Goal: Task Accomplishment & Management: Use online tool/utility

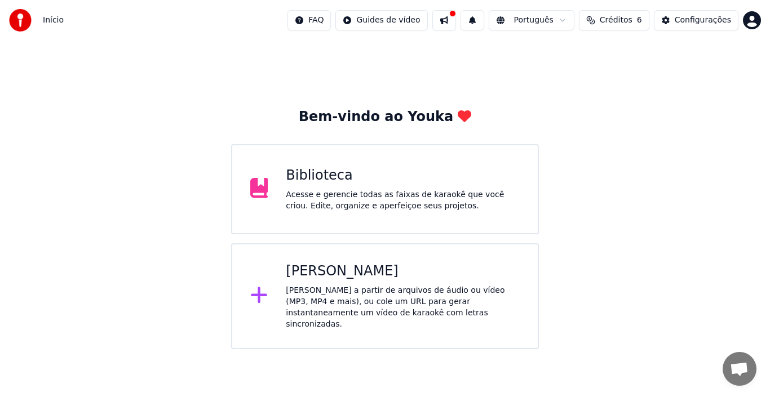
click at [315, 300] on div "[PERSON_NAME] a partir de arquivos de áudio ou vídeo (MP3, MP4 e mais), ou cole…" at bounding box center [403, 307] width 234 height 45
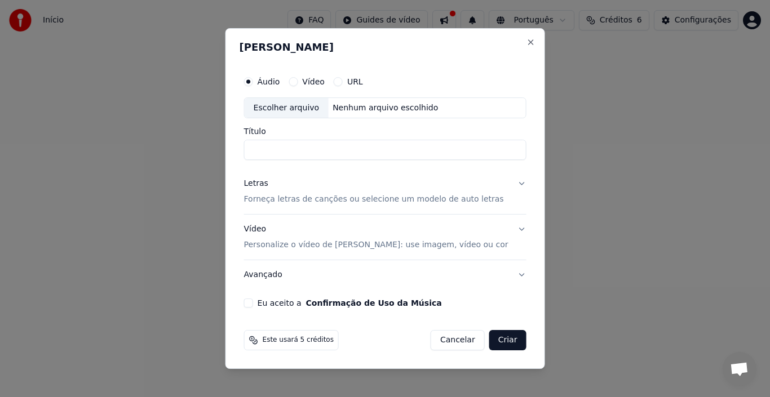
click at [298, 203] on p "Forneça letras de canções ou selecione um modelo de auto letras" at bounding box center [374, 200] width 260 height 11
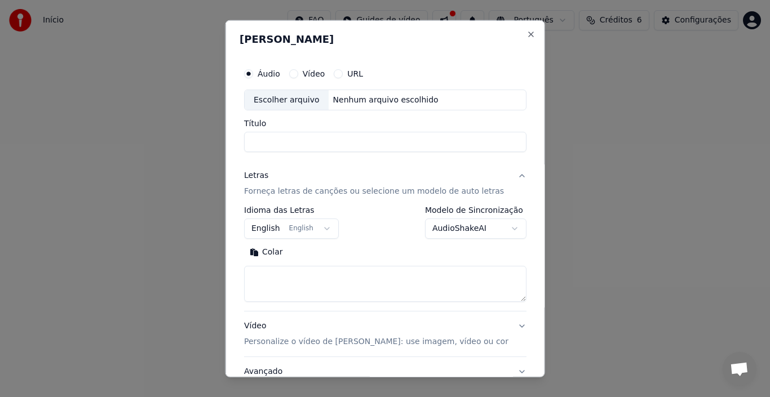
click at [280, 290] on textarea at bounding box center [385, 284] width 282 height 36
paste textarea "**********"
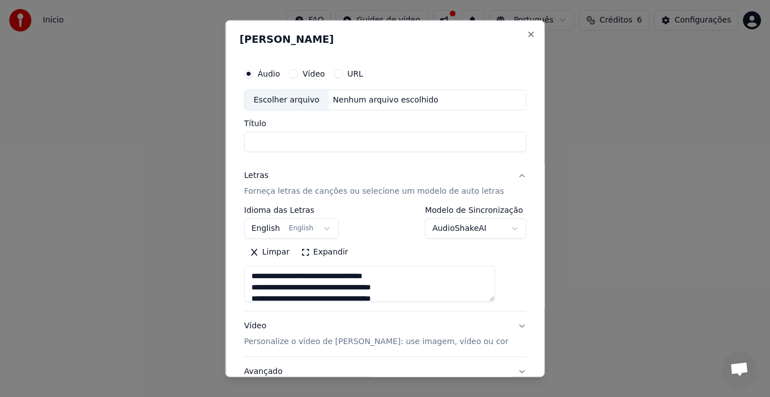
type textarea "**********"
click at [299, 141] on input "Título" at bounding box center [385, 142] width 282 height 20
click at [302, 104] on div "Escolher arquivo" at bounding box center [287, 100] width 84 height 20
type input "**********"
click at [428, 142] on input "**********" at bounding box center [385, 142] width 282 height 20
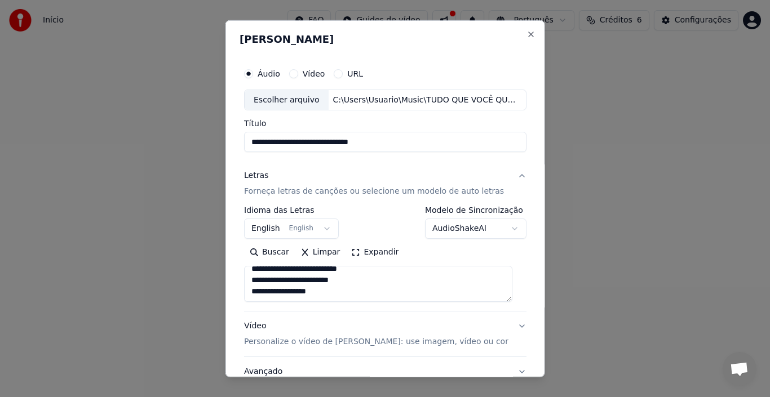
scroll to position [56, 0]
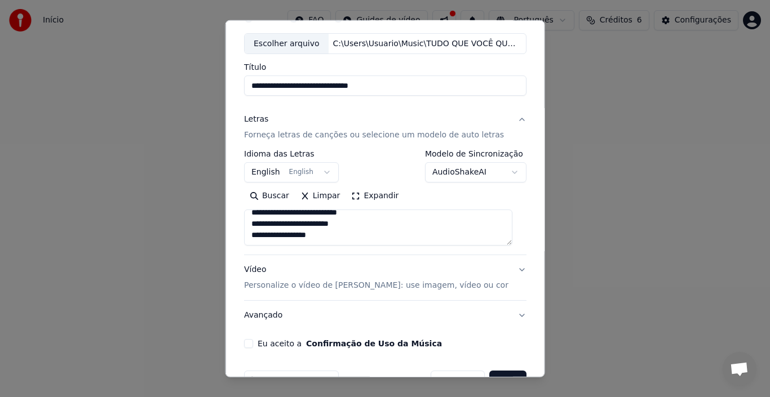
click at [272, 285] on p "Personalize o vídeo de [PERSON_NAME]: use imagem, vídeo ou cor" at bounding box center [376, 285] width 264 height 11
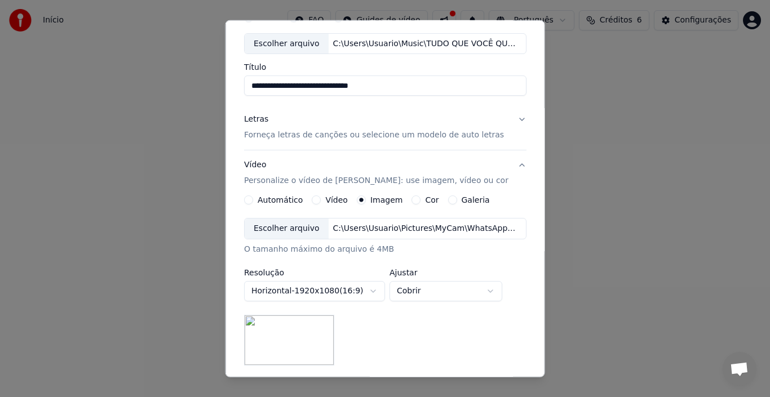
scroll to position [0, 0]
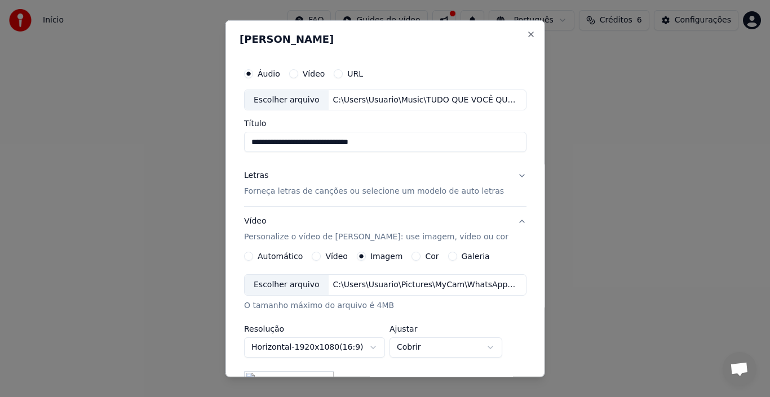
click at [314, 73] on label "Vídeo" at bounding box center [313, 73] width 23 height 8
click at [298, 73] on button "Vídeo" at bounding box center [293, 73] width 9 height 9
click at [307, 100] on div "Escolher arquivo" at bounding box center [287, 100] width 84 height 20
type input "**********"
click at [267, 74] on label "Áudio" at bounding box center [269, 73] width 23 height 8
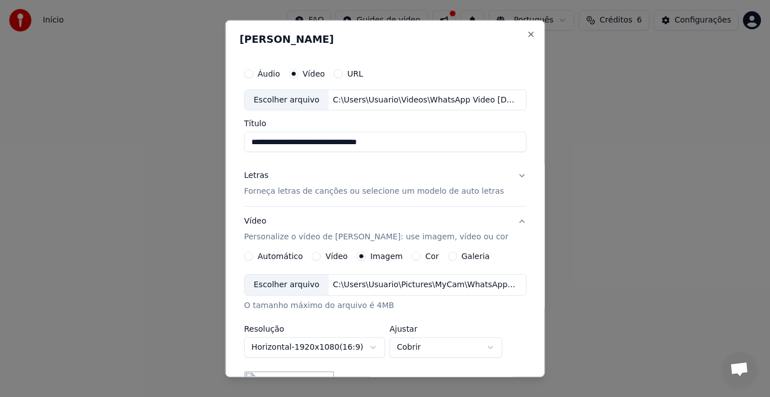
click at [253, 74] on button "Áudio" at bounding box center [248, 73] width 9 height 9
click at [297, 103] on div "Escolher arquivo" at bounding box center [287, 100] width 84 height 20
type input "**********"
click at [283, 191] on p "Forneça letras de canções ou selecione um modelo de auto letras" at bounding box center [374, 191] width 260 height 11
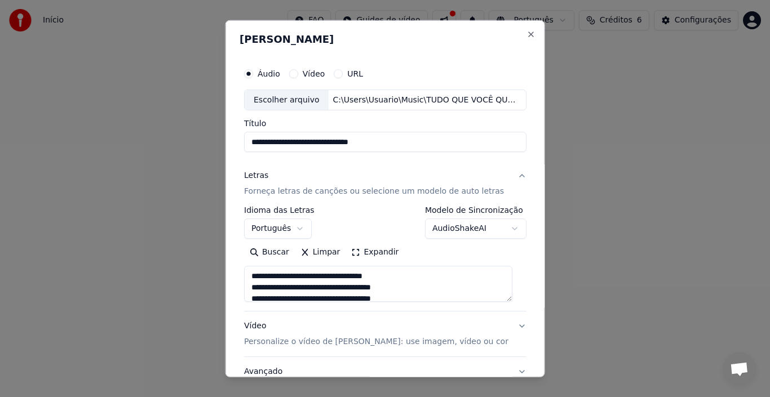
click at [269, 175] on div "Letras Forneça letras de canções ou selecione um modelo de auto letras" at bounding box center [374, 183] width 260 height 27
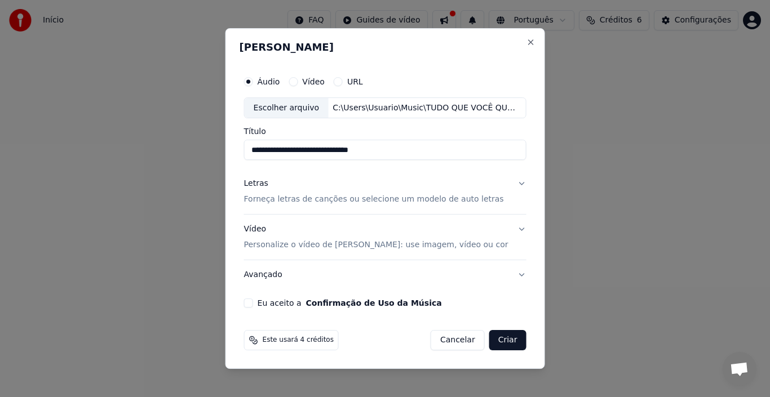
click at [261, 184] on div "Letras" at bounding box center [256, 184] width 24 height 11
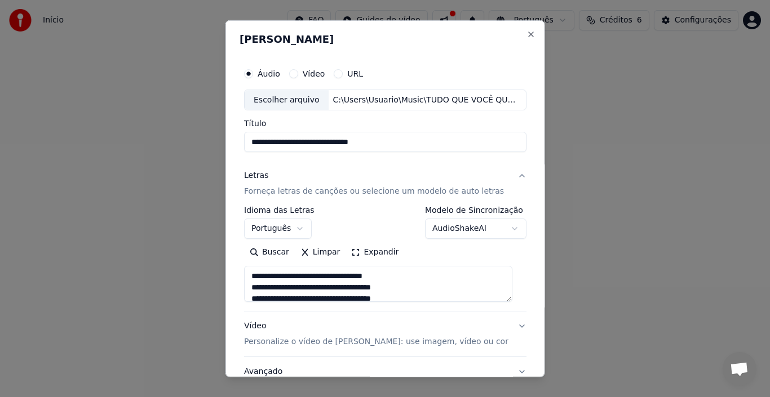
scroll to position [56, 0]
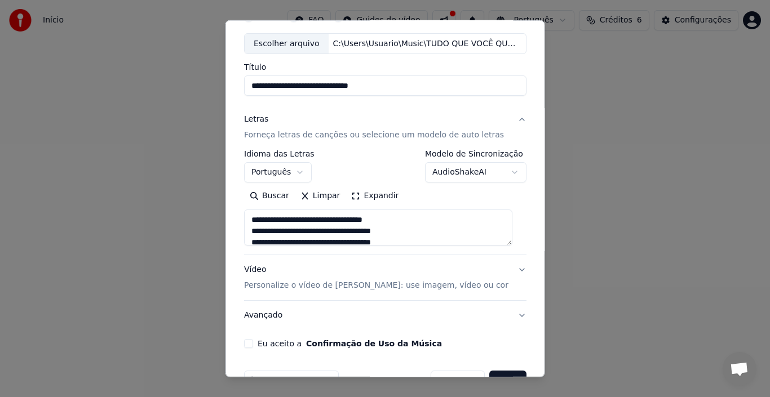
click at [296, 288] on p "Personalize o vídeo de [PERSON_NAME]: use imagem, vídeo ou cor" at bounding box center [376, 285] width 264 height 11
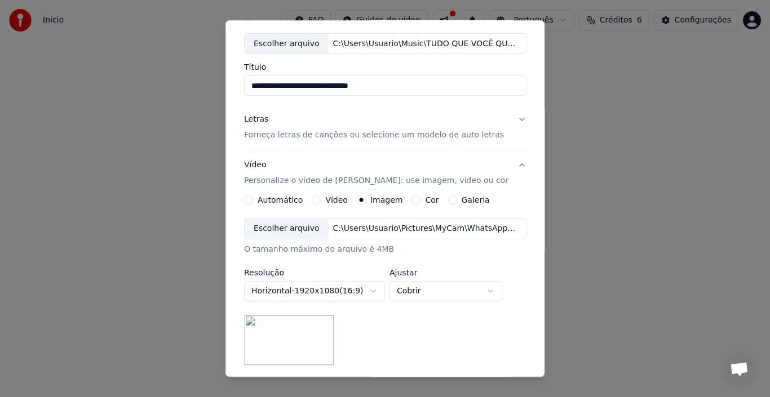
click at [336, 201] on label "Vídeo" at bounding box center [336, 200] width 23 height 8
click at [321, 201] on button "Vídeo" at bounding box center [316, 200] width 9 height 9
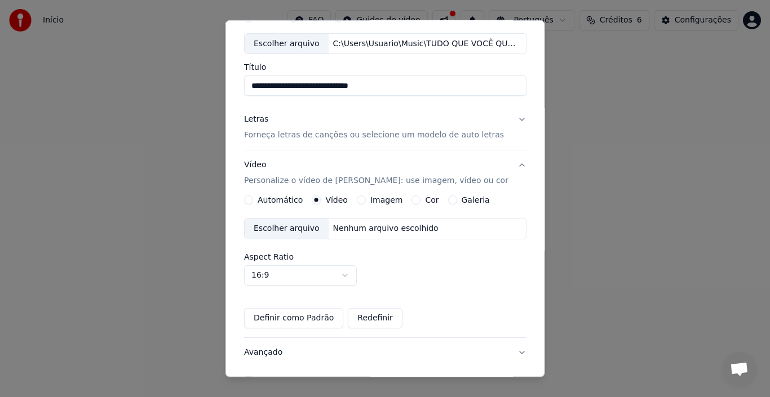
click at [297, 226] on div "Escolher arquivo" at bounding box center [287, 229] width 84 height 20
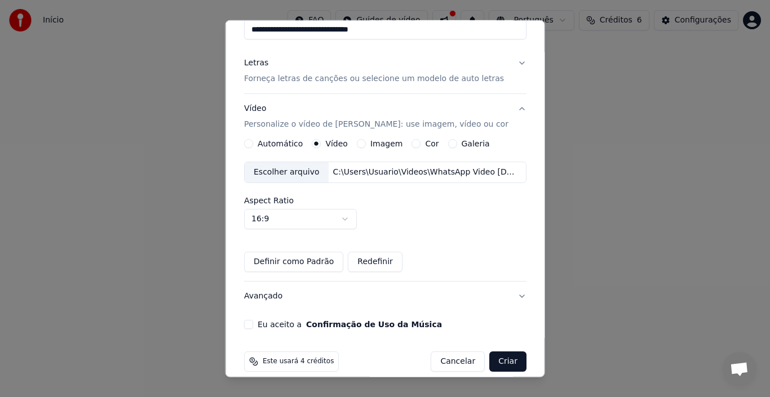
scroll to position [126, 0]
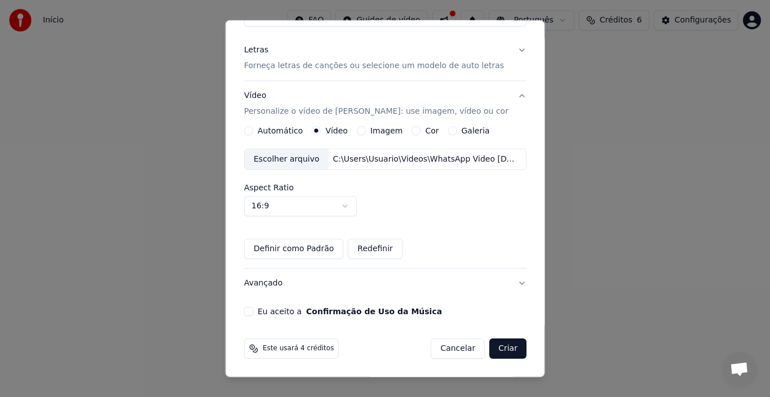
click at [251, 311] on button "Eu aceito a Confirmação de Uso da Música" at bounding box center [248, 311] width 9 height 9
click at [500, 351] on button "Criar" at bounding box center [507, 349] width 37 height 20
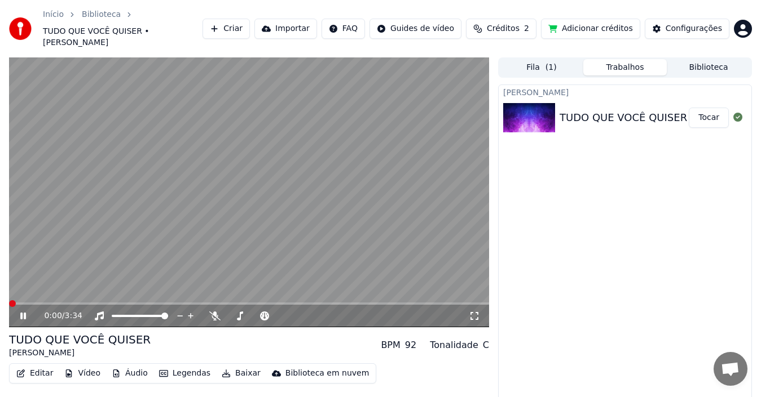
click at [9, 301] on span at bounding box center [12, 304] width 7 height 7
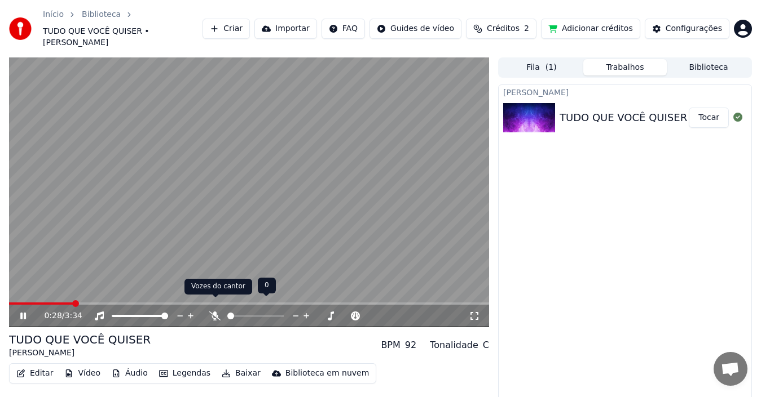
click at [215, 312] on icon at bounding box center [214, 316] width 11 height 9
click at [227, 313] on span at bounding box center [230, 316] width 7 height 7
drag, startPoint x: 236, startPoint y: 307, endPoint x: 250, endPoint y: 308, distance: 13.5
click at [262, 311] on div at bounding box center [265, 316] width 91 height 11
click at [284, 313] on span at bounding box center [280, 316] width 7 height 7
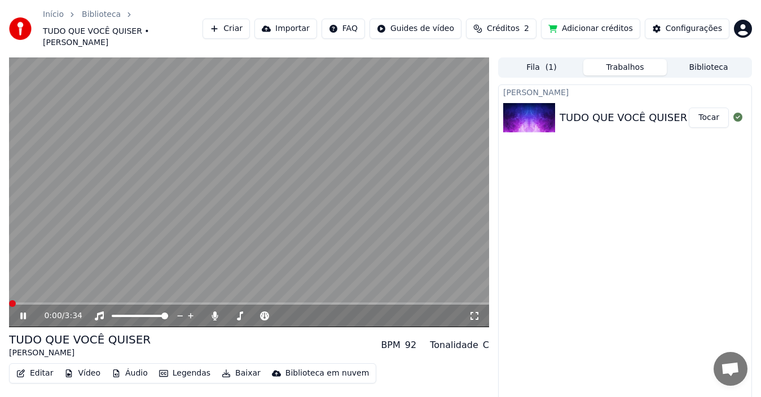
click at [9, 301] on span at bounding box center [12, 304] width 7 height 7
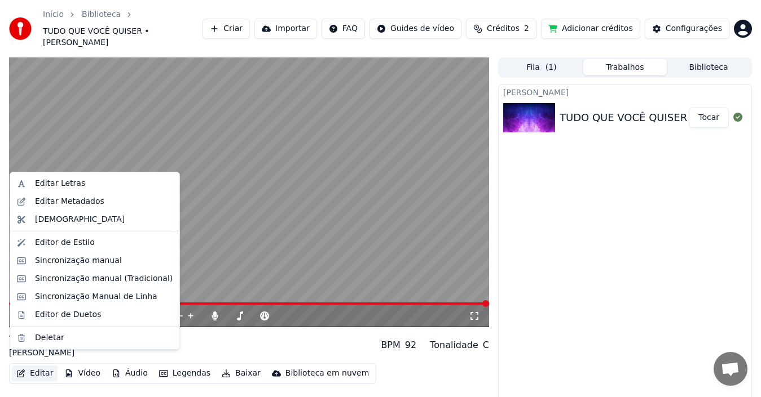
click at [36, 366] on button "Editar" at bounding box center [35, 374] width 46 height 16
click at [59, 185] on div "Editar Letras" at bounding box center [60, 183] width 50 height 11
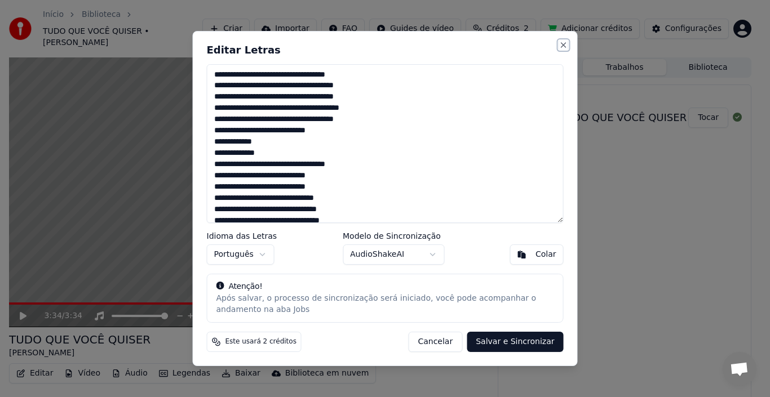
click at [563, 42] on button "Close" at bounding box center [563, 45] width 9 height 9
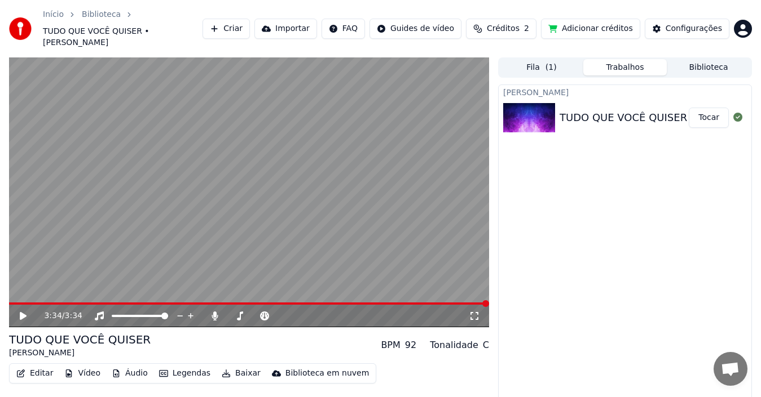
click at [125, 366] on button "Áudio" at bounding box center [129, 374] width 45 height 16
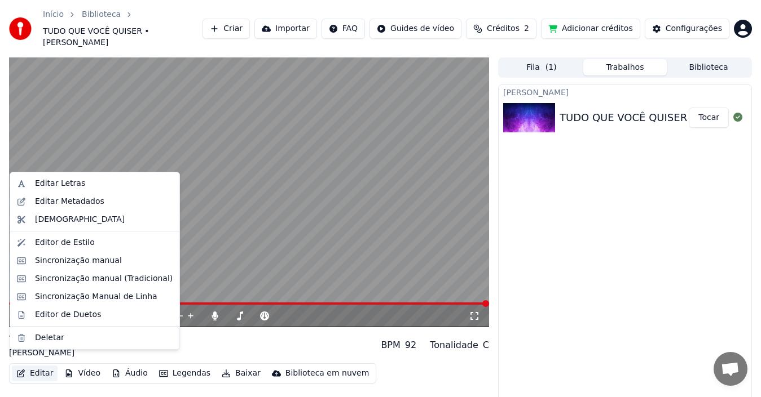
click at [39, 366] on button "Editar" at bounding box center [35, 374] width 46 height 16
click at [611, 246] on div "[PERSON_NAME] TUDO QUE VOCÊ QUISER [PERSON_NAME] Tocar" at bounding box center [625, 254] width 254 height 338
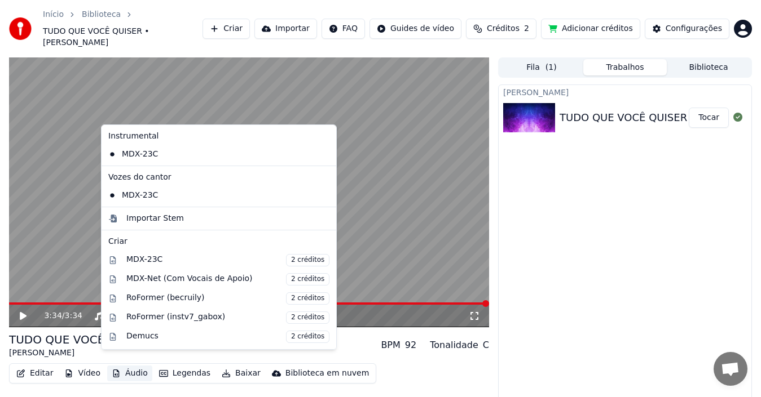
click at [131, 366] on button "Áudio" at bounding box center [129, 374] width 45 height 16
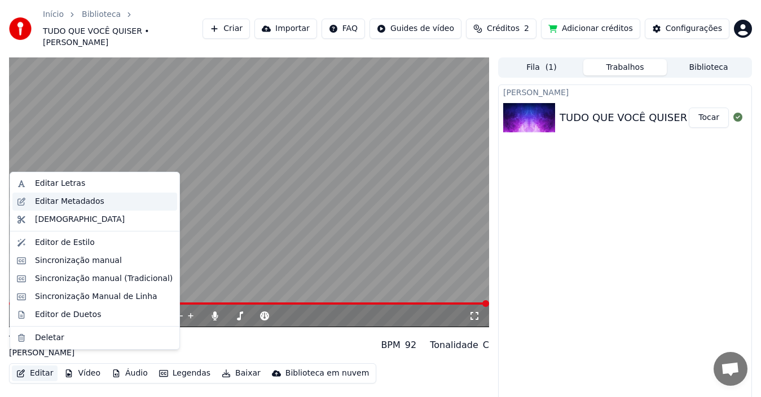
click at [68, 205] on div "Editar Metadados" at bounding box center [69, 201] width 69 height 11
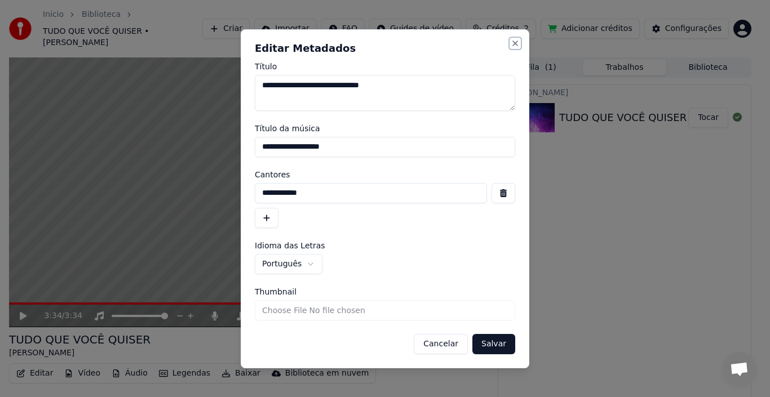
click at [516, 44] on button "Close" at bounding box center [515, 43] width 9 height 9
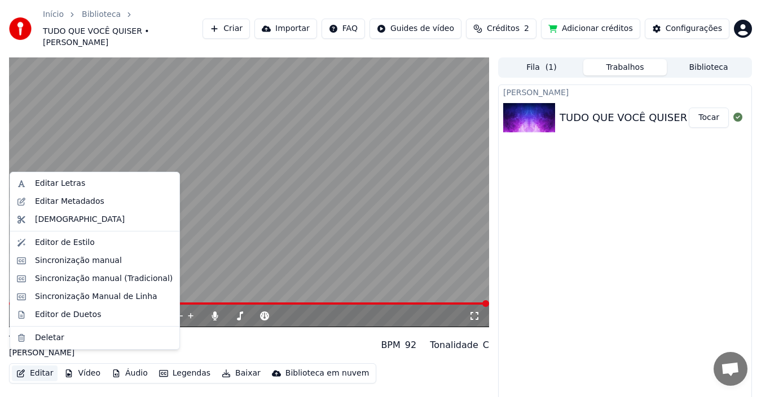
click at [35, 366] on button "Editar" at bounding box center [35, 374] width 46 height 16
click at [81, 248] on div "Editor de Estilo" at bounding box center [65, 242] width 60 height 11
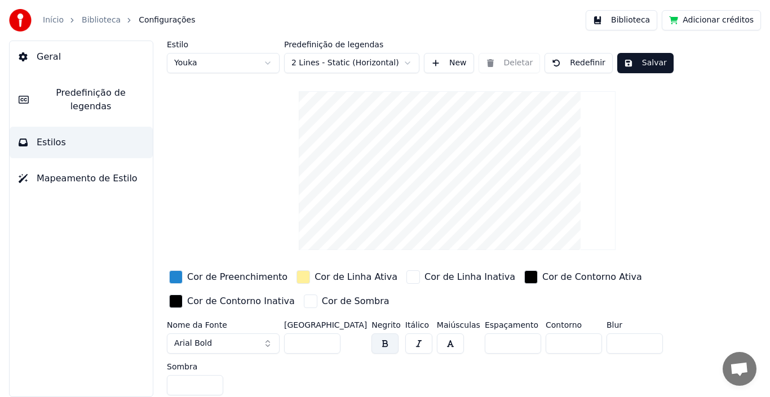
click at [36, 19] on div at bounding box center [23, 20] width 29 height 23
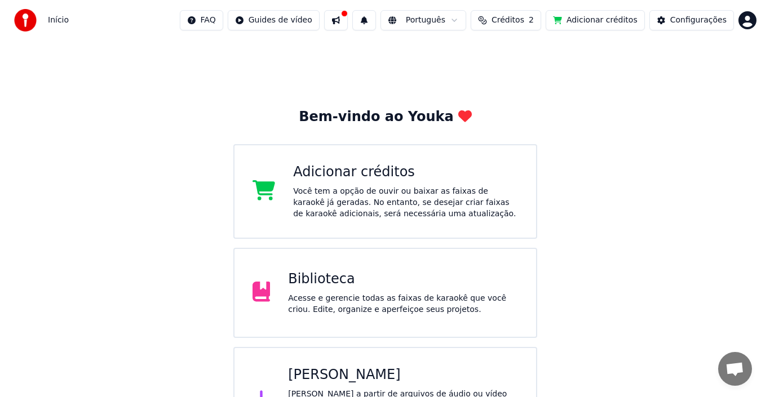
scroll to position [45, 0]
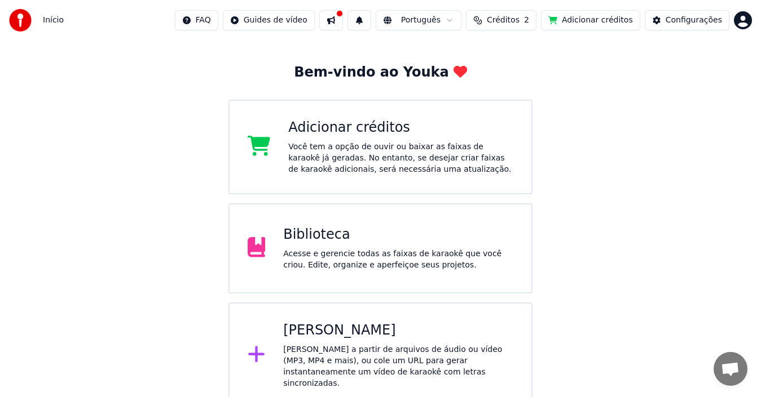
click at [740, 20] on html "Início FAQ Guides de vídeo Português Créditos 2 Adicionar créditos Configuraçõe…" at bounding box center [380, 181] width 761 height 453
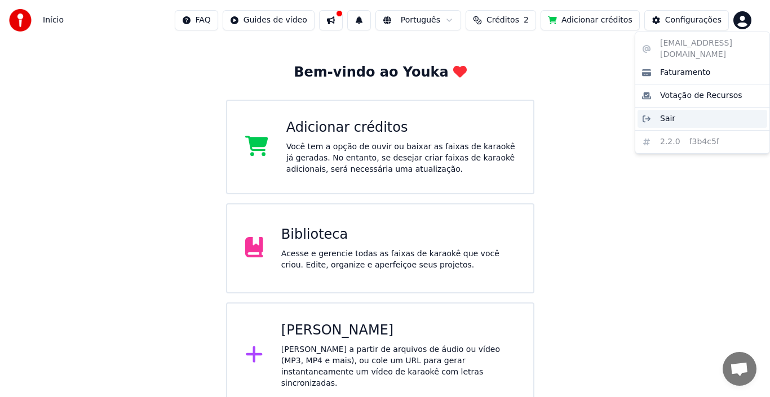
click at [666, 113] on span "Sair" at bounding box center [667, 118] width 15 height 11
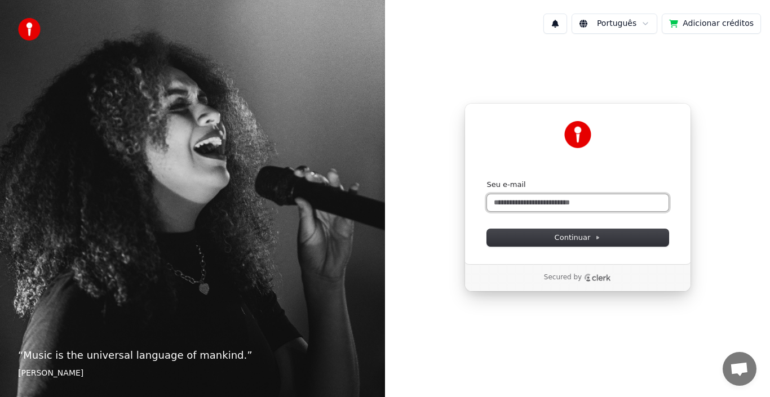
click at [554, 204] on input "Seu e-mail" at bounding box center [578, 203] width 182 height 17
paste input "**********"
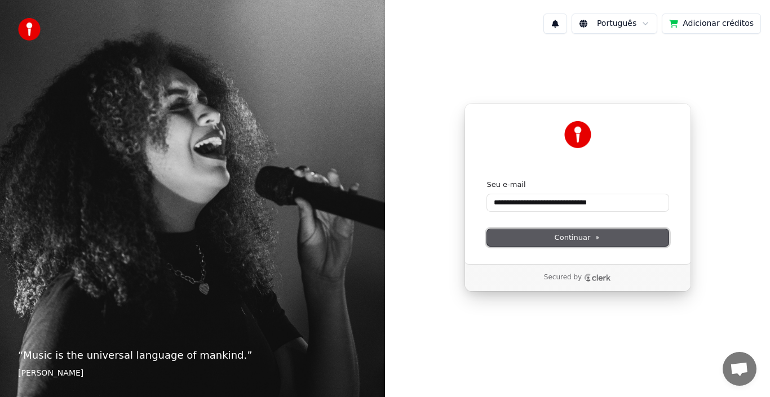
click at [559, 237] on span "Continuar" at bounding box center [578, 238] width 46 height 10
type input "**********"
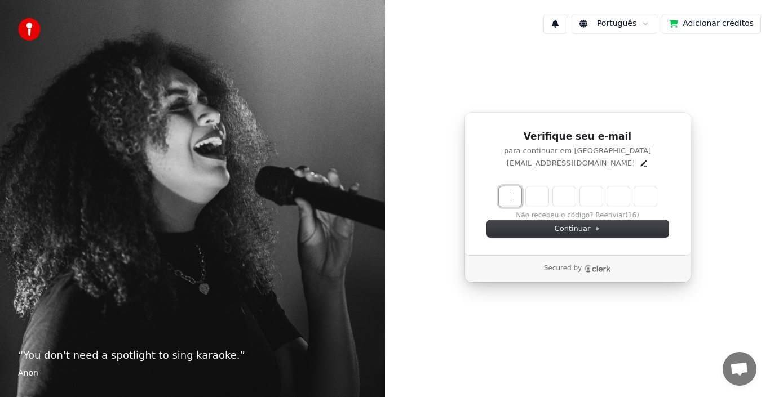
click at [505, 193] on input "Enter verification code" at bounding box center [589, 197] width 180 height 20
paste input "******"
type input "******"
